Goal: Information Seeking & Learning: Learn about a topic

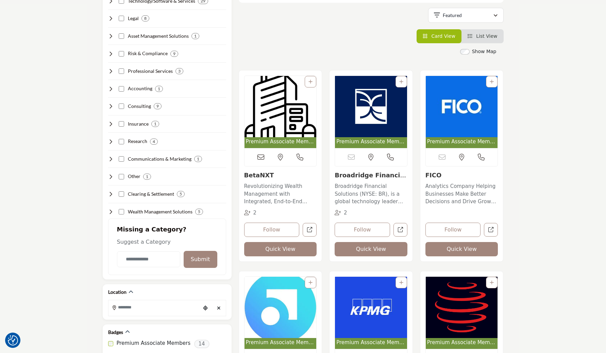
scroll to position [160, 0]
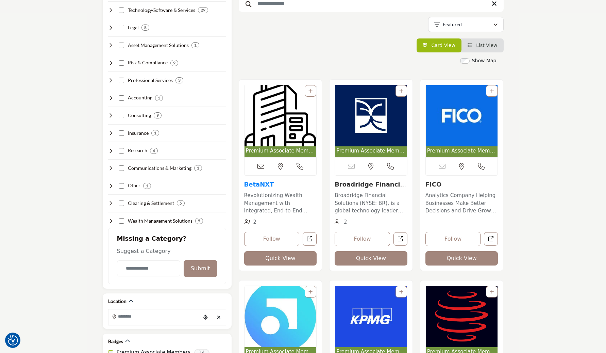
click at [262, 185] on link "BetaNXT" at bounding box center [259, 184] width 30 height 7
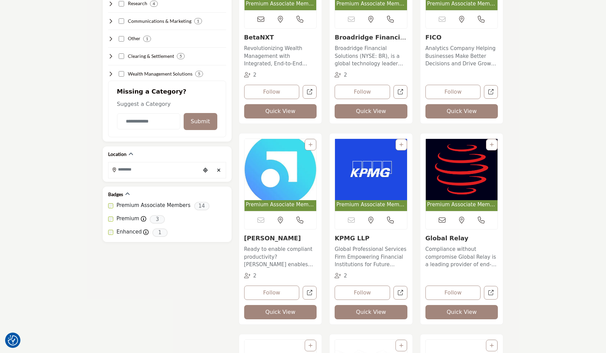
scroll to position [336, 0]
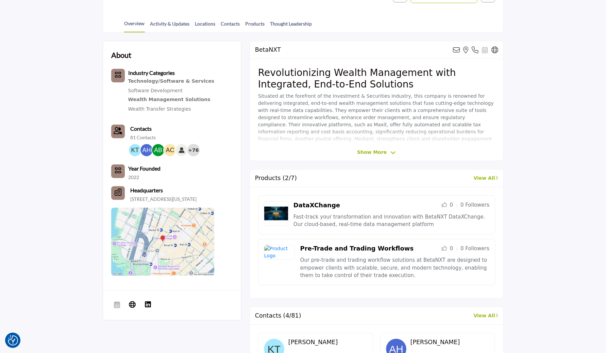
scroll to position [160, 0]
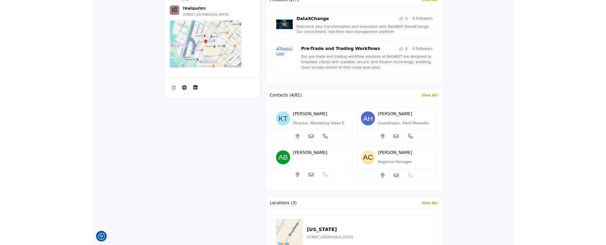
scroll to position [362, 0]
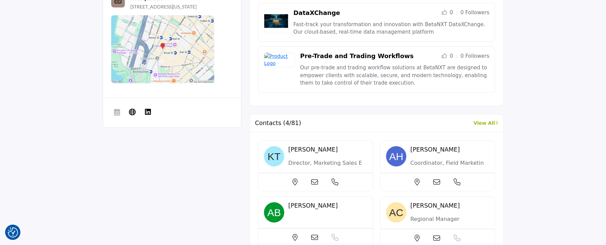
click at [46, 189] on section "About Industry Categories Technology/Software & Services Software Development W…" at bounding box center [303, 159] width 606 height 638
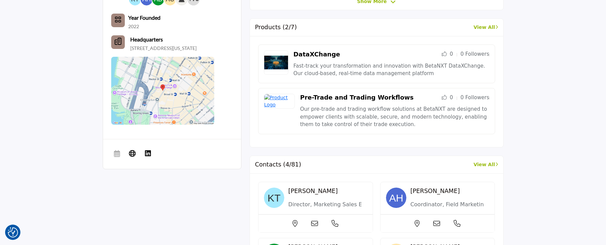
scroll to position [320, 0]
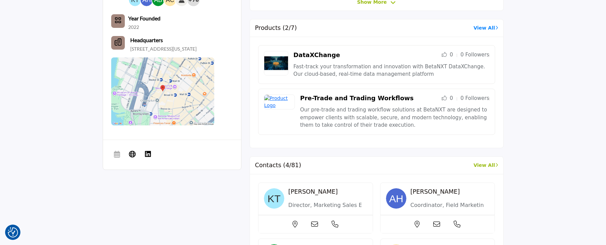
click at [481, 27] on link "View All" at bounding box center [486, 27] width 24 height 7
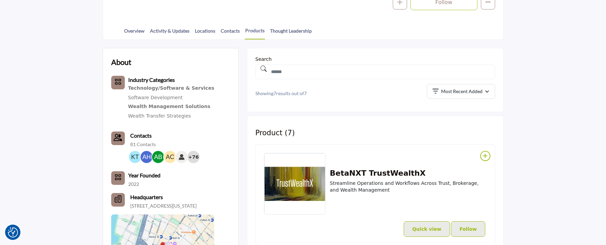
scroll to position [164, 0]
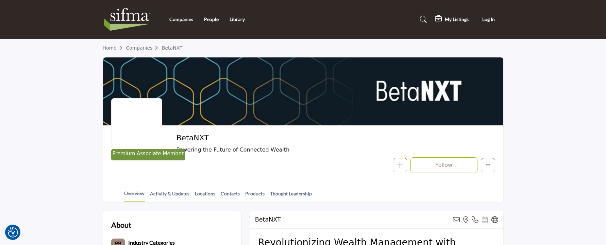
click at [138, 18] on img at bounding box center [129, 19] width 53 height 27
click at [564, 43] on section "Home Companies BetaNXT Premium Associate Member BetaNXT Powering the Future of …" at bounding box center [303, 121] width 606 height 164
